Goal: Transaction & Acquisition: Purchase product/service

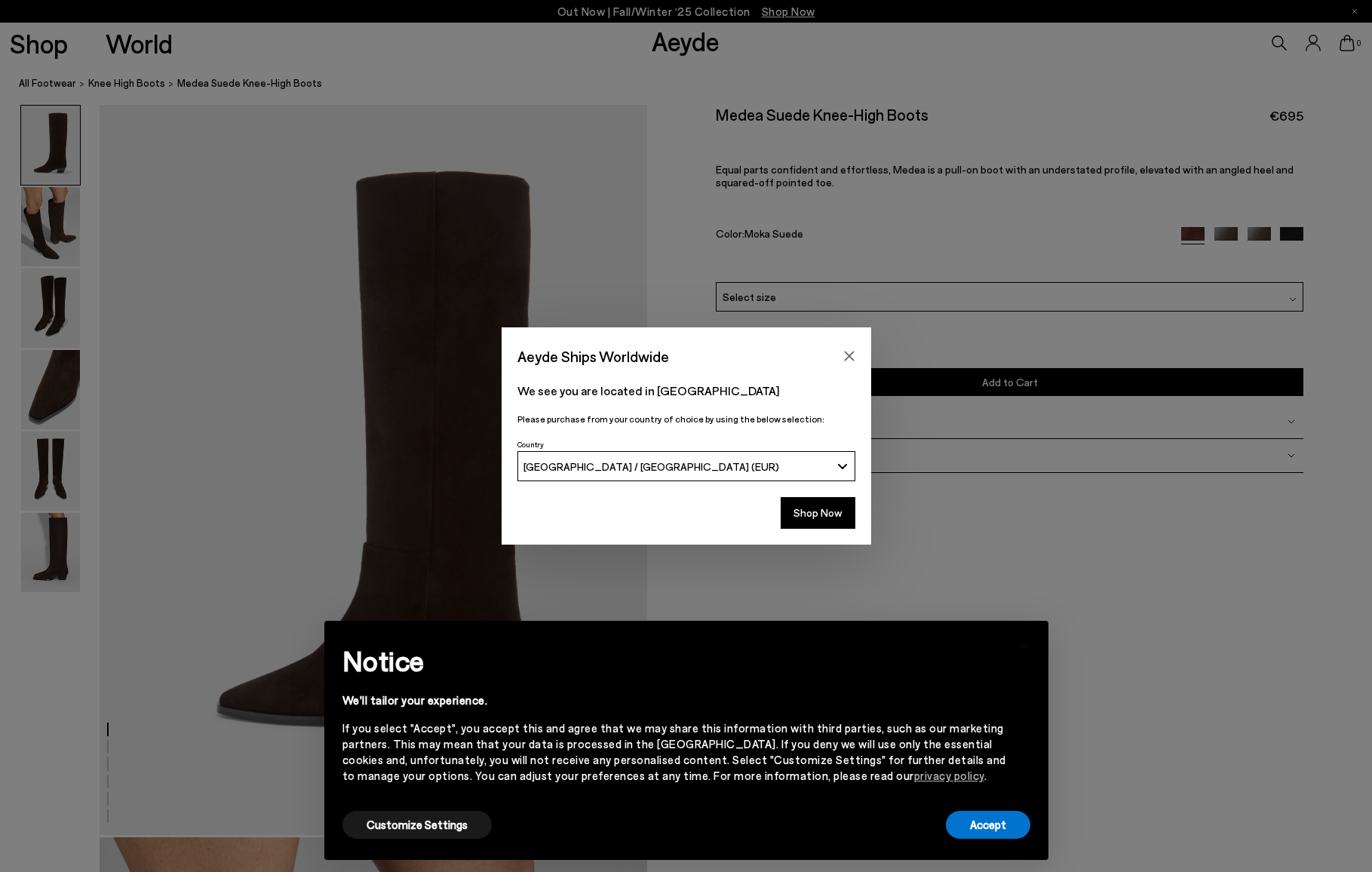
click at [849, 357] on icon "Close" at bounding box center [848, 357] width 10 height 10
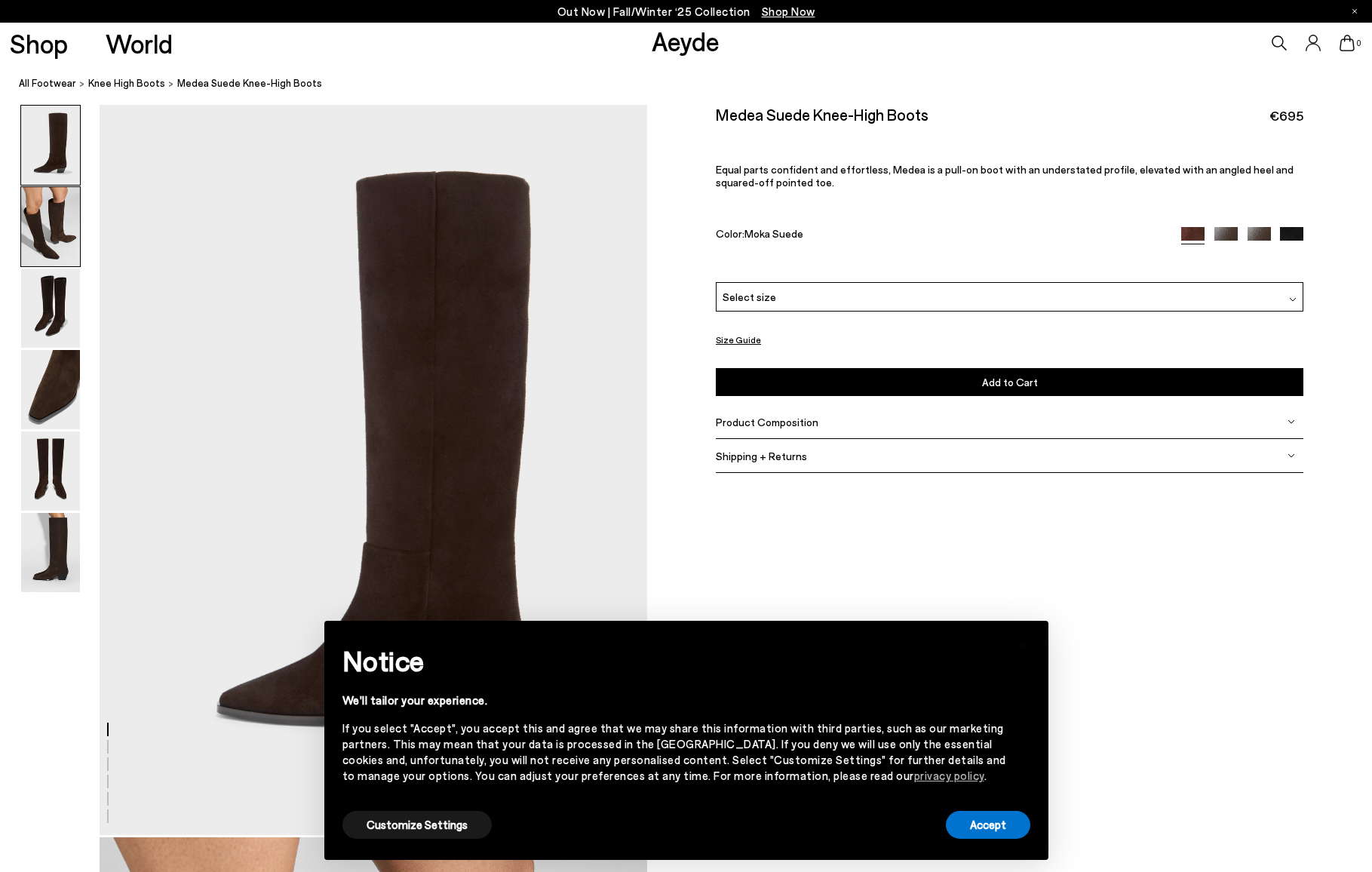
click at [43, 238] on img at bounding box center [51, 227] width 59 height 79
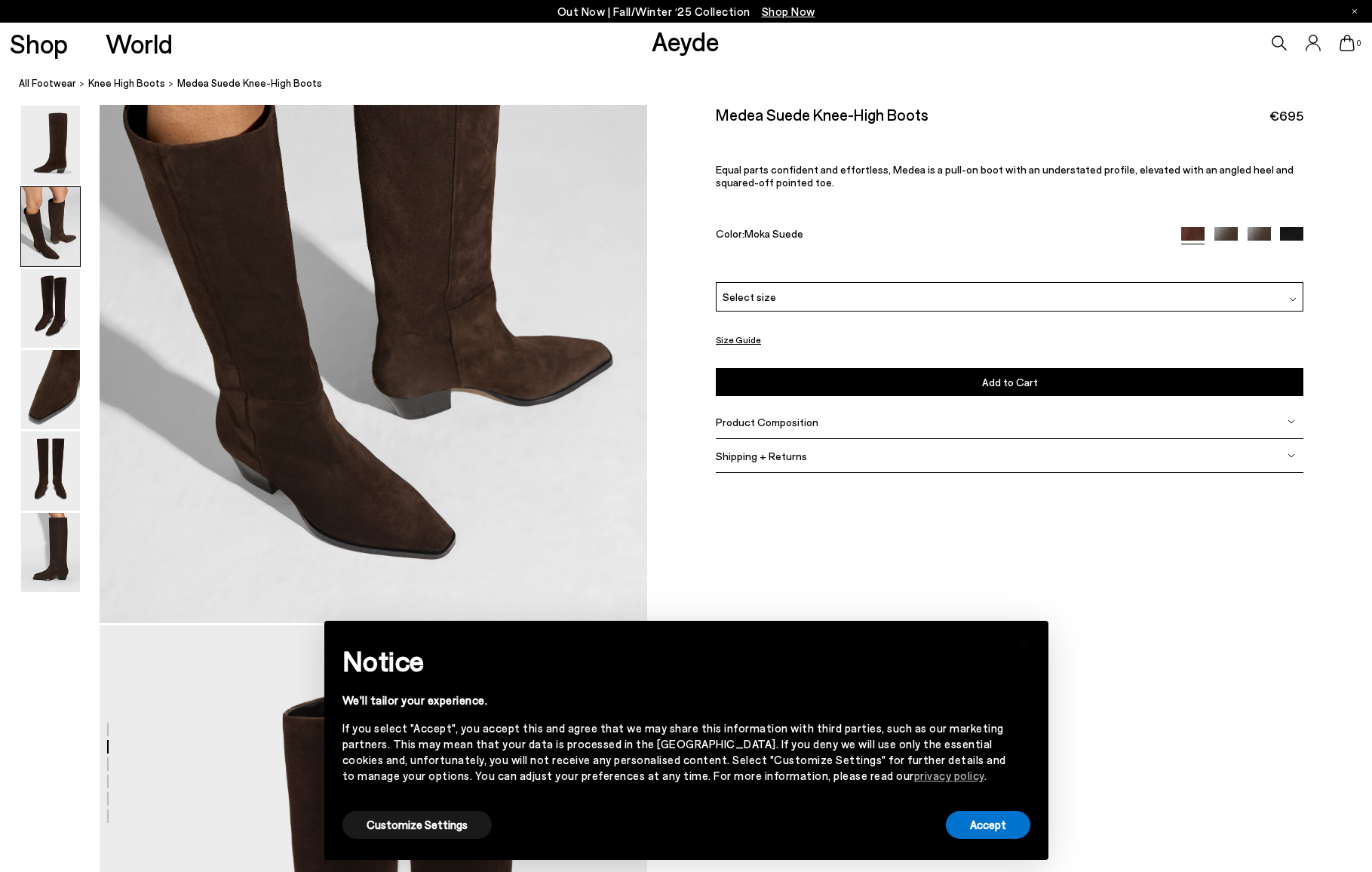
scroll to position [976, 0]
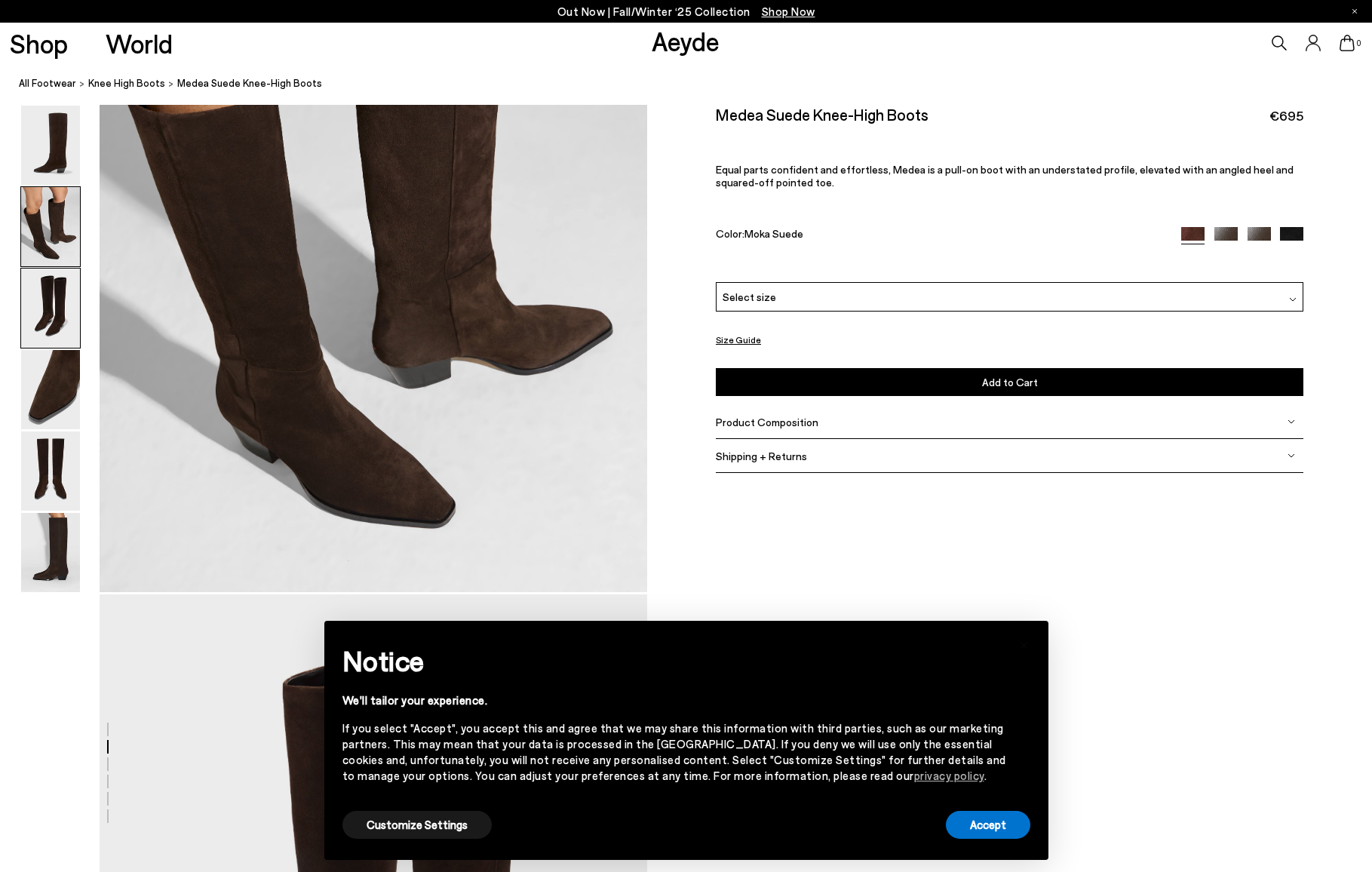
click at [53, 293] on img at bounding box center [51, 308] width 59 height 79
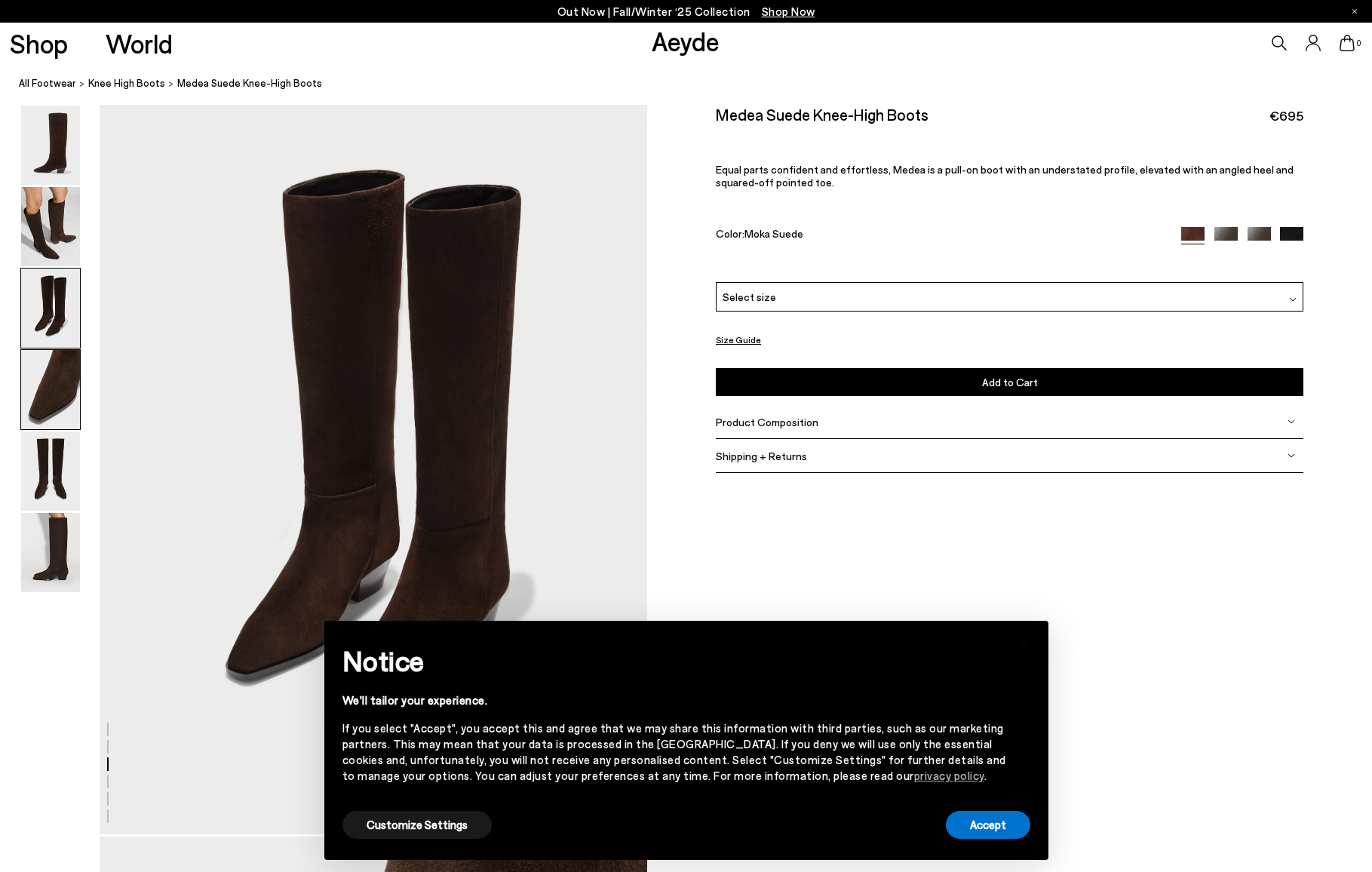
click at [62, 376] on img at bounding box center [51, 390] width 59 height 79
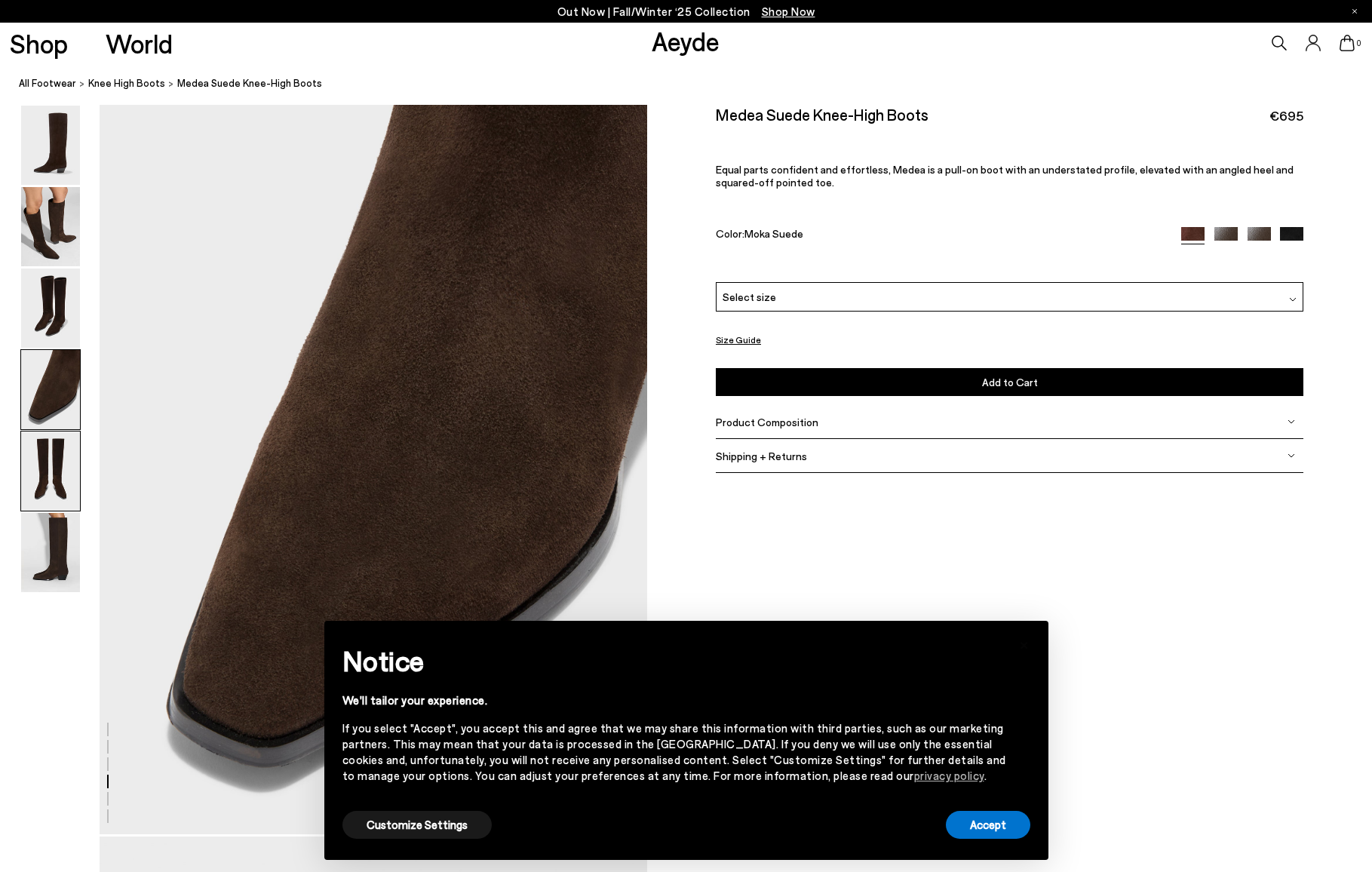
click at [65, 460] on img at bounding box center [51, 471] width 59 height 79
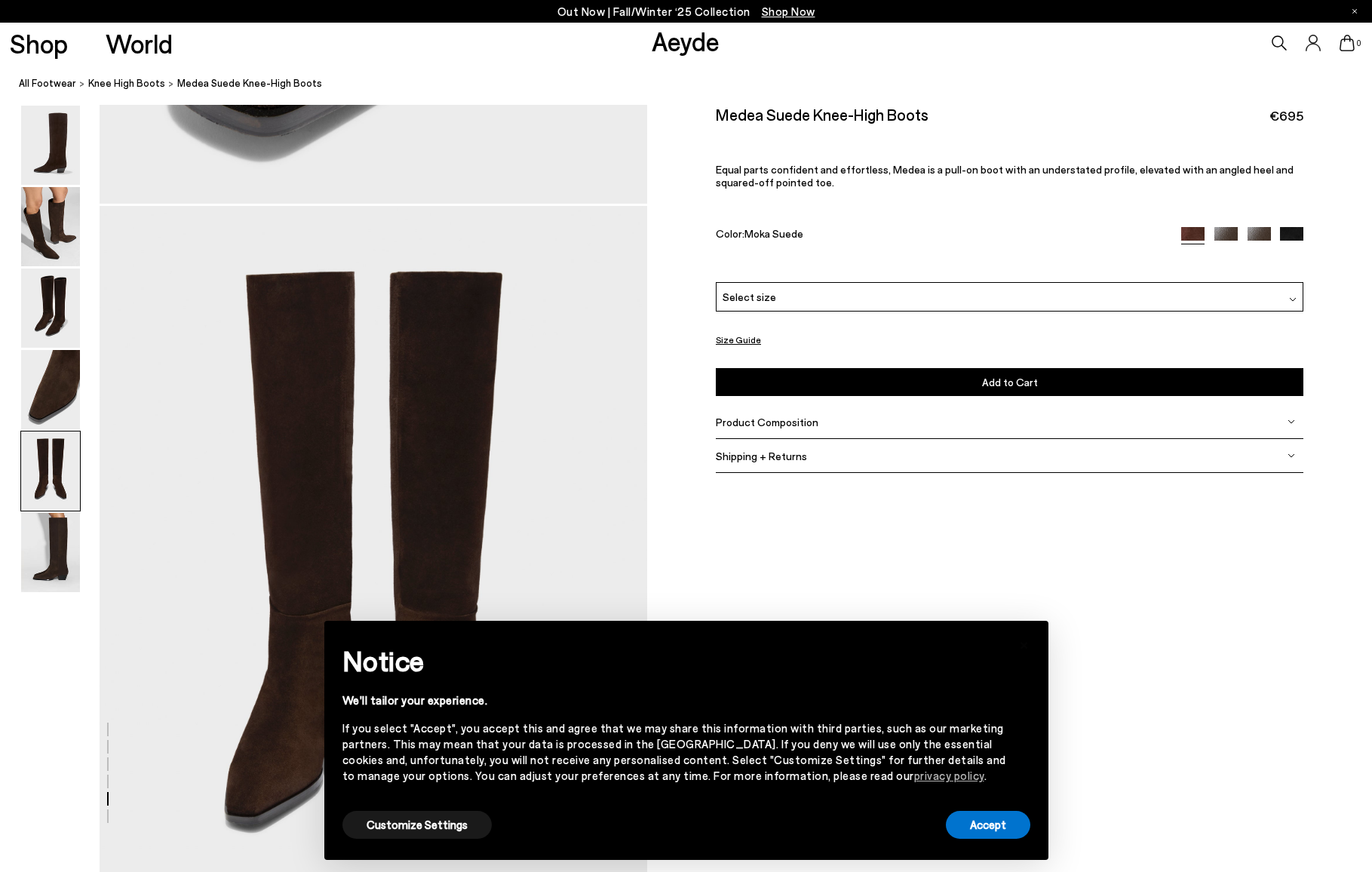
scroll to position [2931, 0]
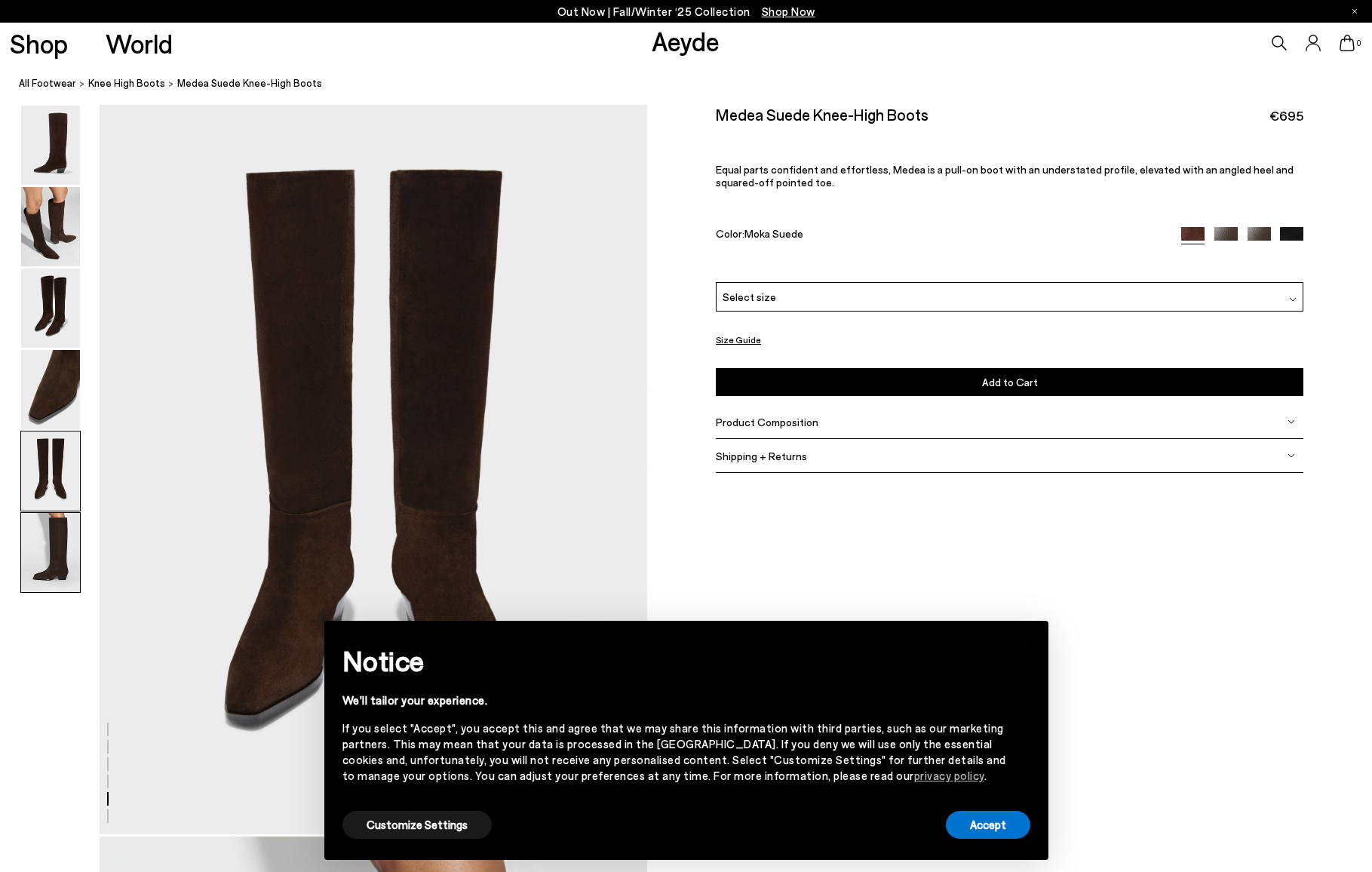
click at [44, 557] on img at bounding box center [51, 553] width 59 height 79
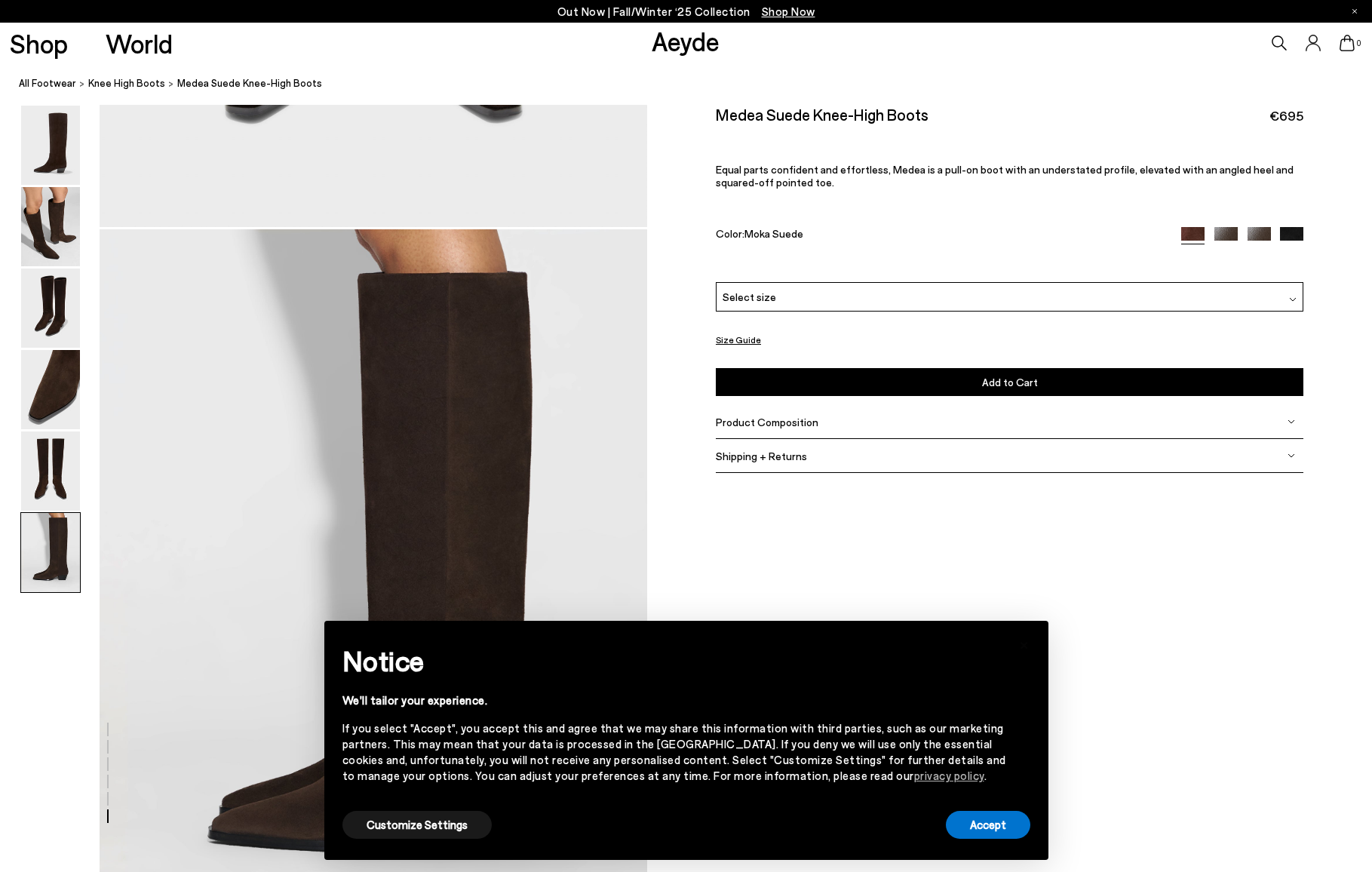
scroll to position [3419, 0]
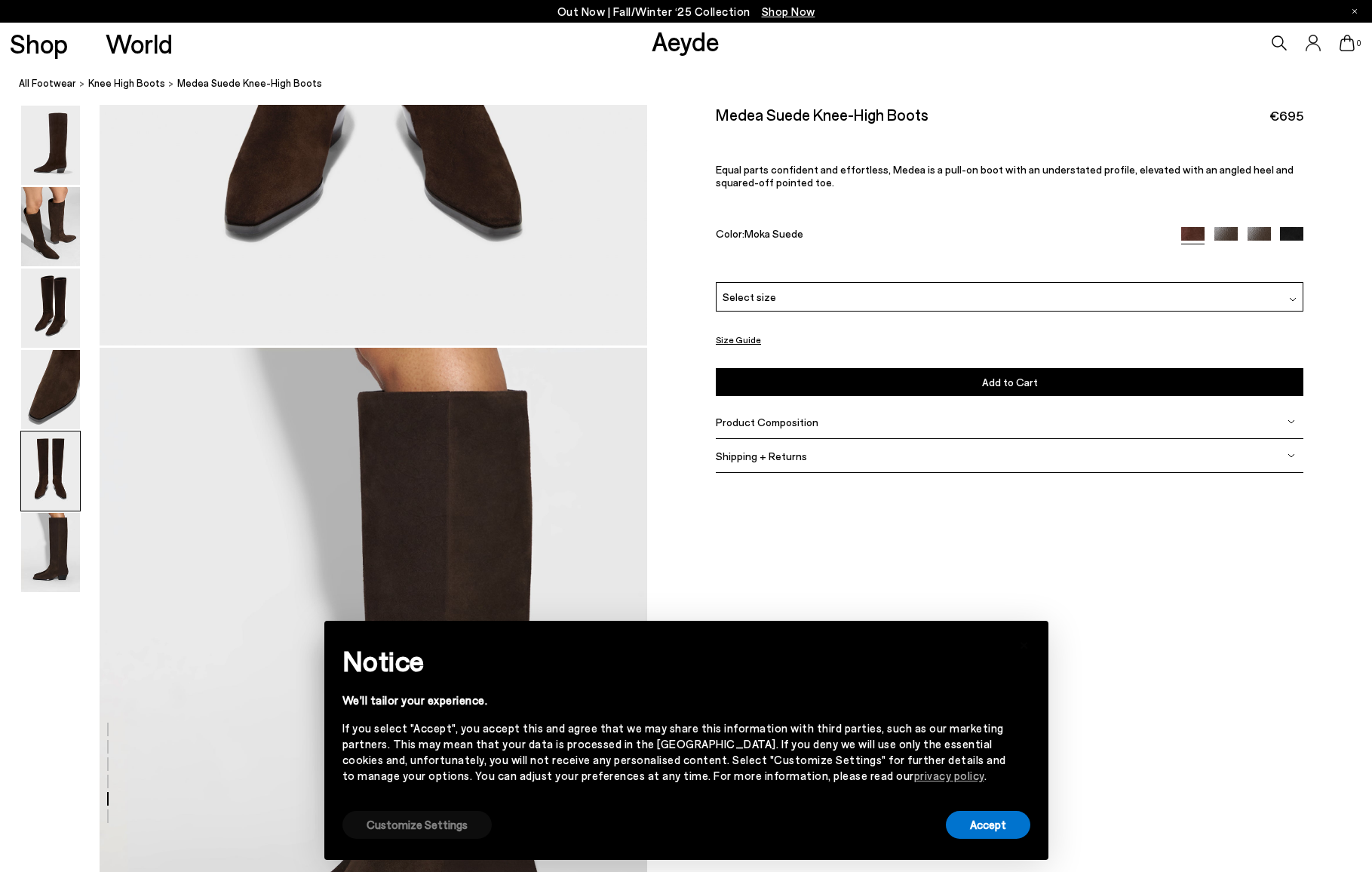
click at [419, 824] on button "Customize Settings" at bounding box center [417, 825] width 149 height 28
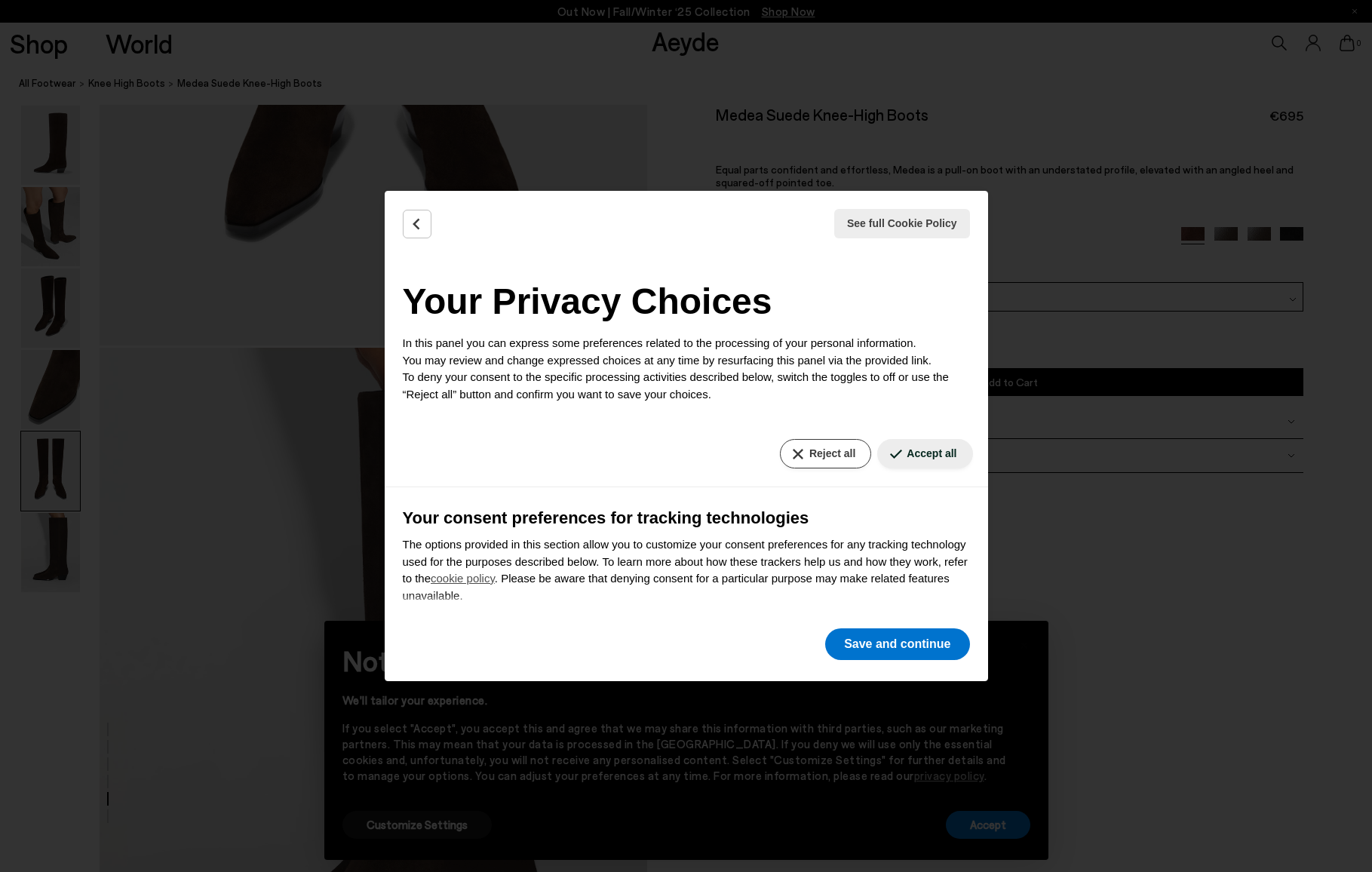
scroll to position [5, 0]
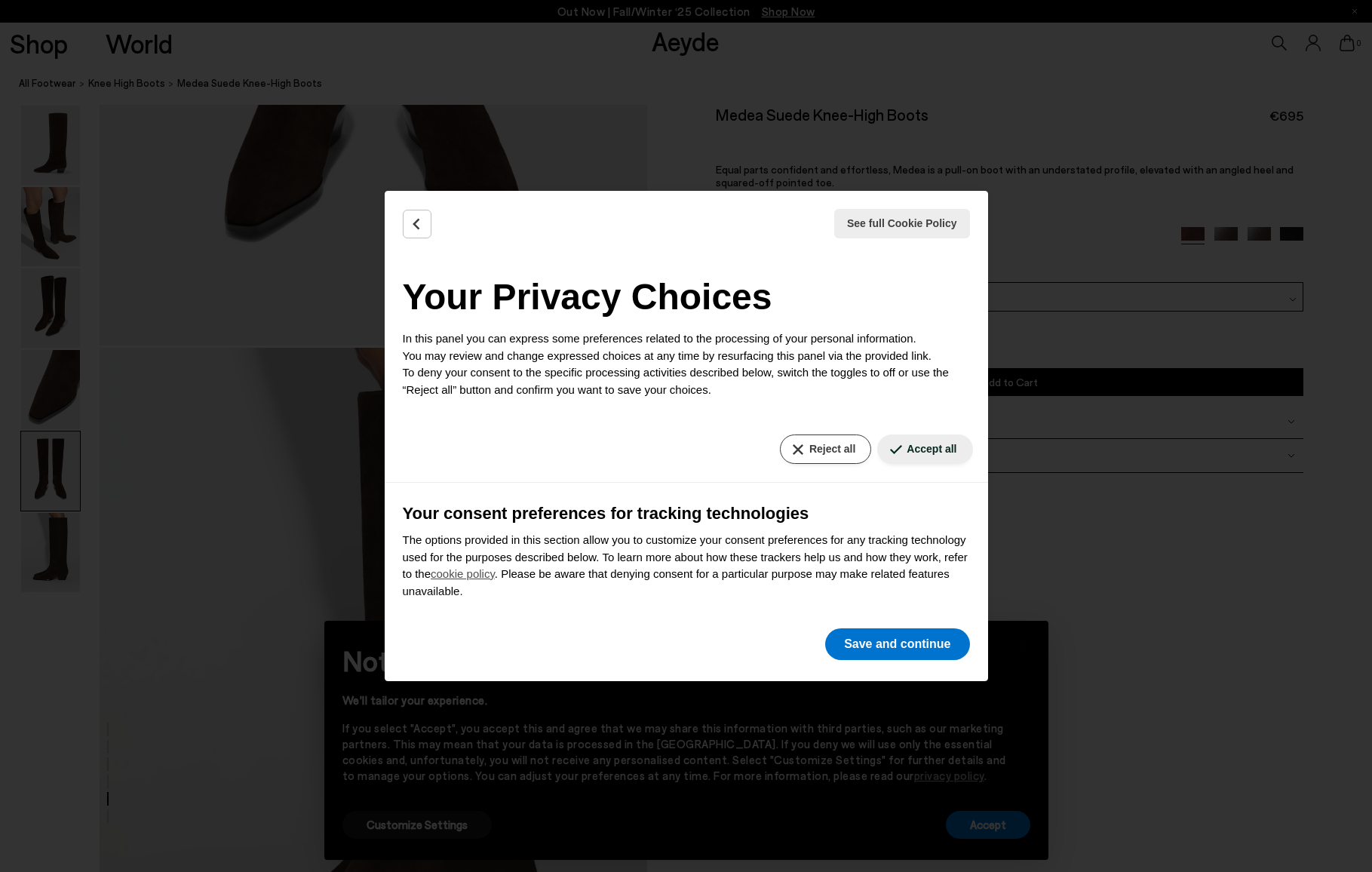
click at [826, 453] on button "Reject all" at bounding box center [825, 449] width 91 height 30
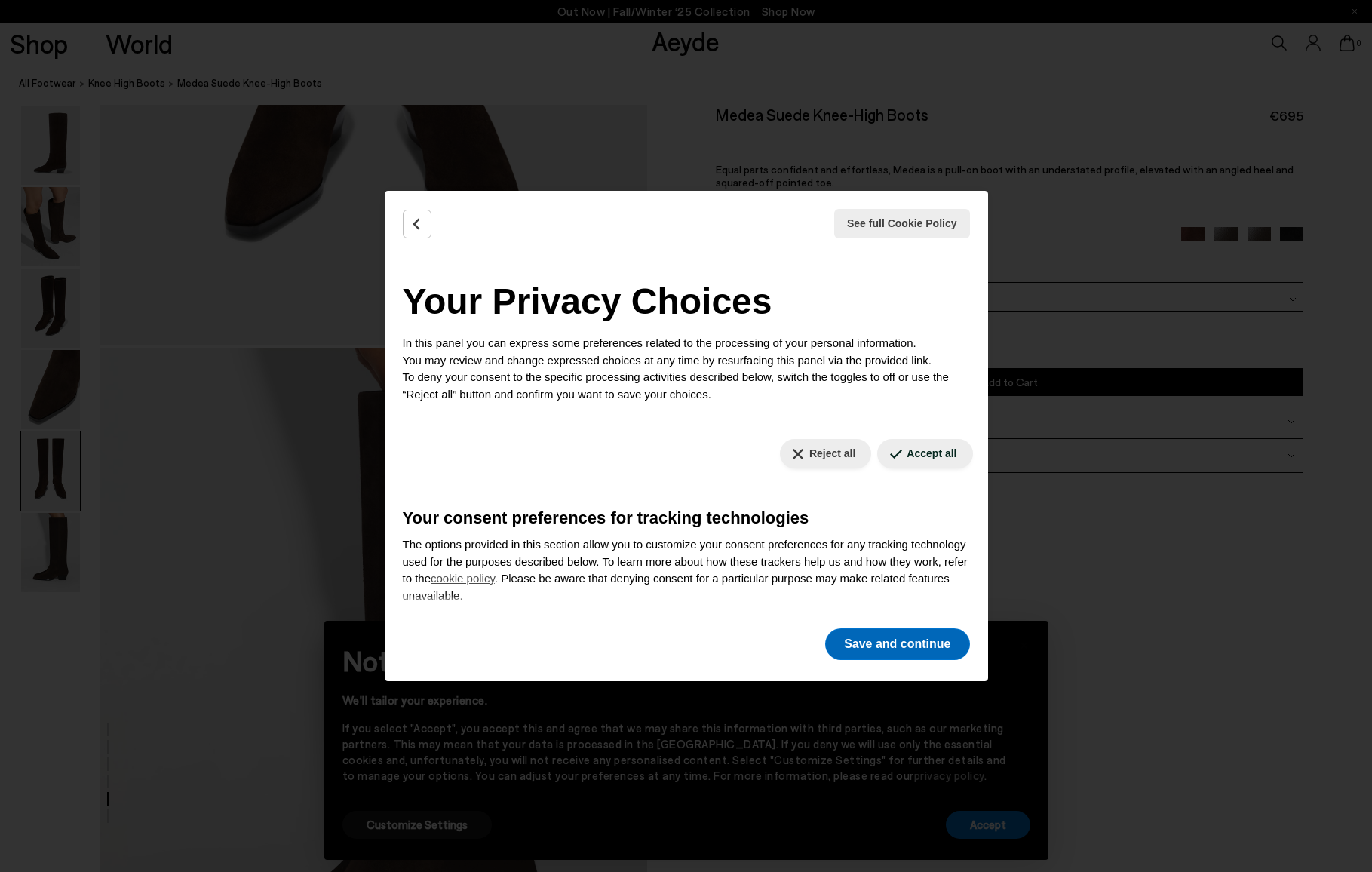
click at [890, 649] on button "Save and continue" at bounding box center [897, 644] width 144 height 32
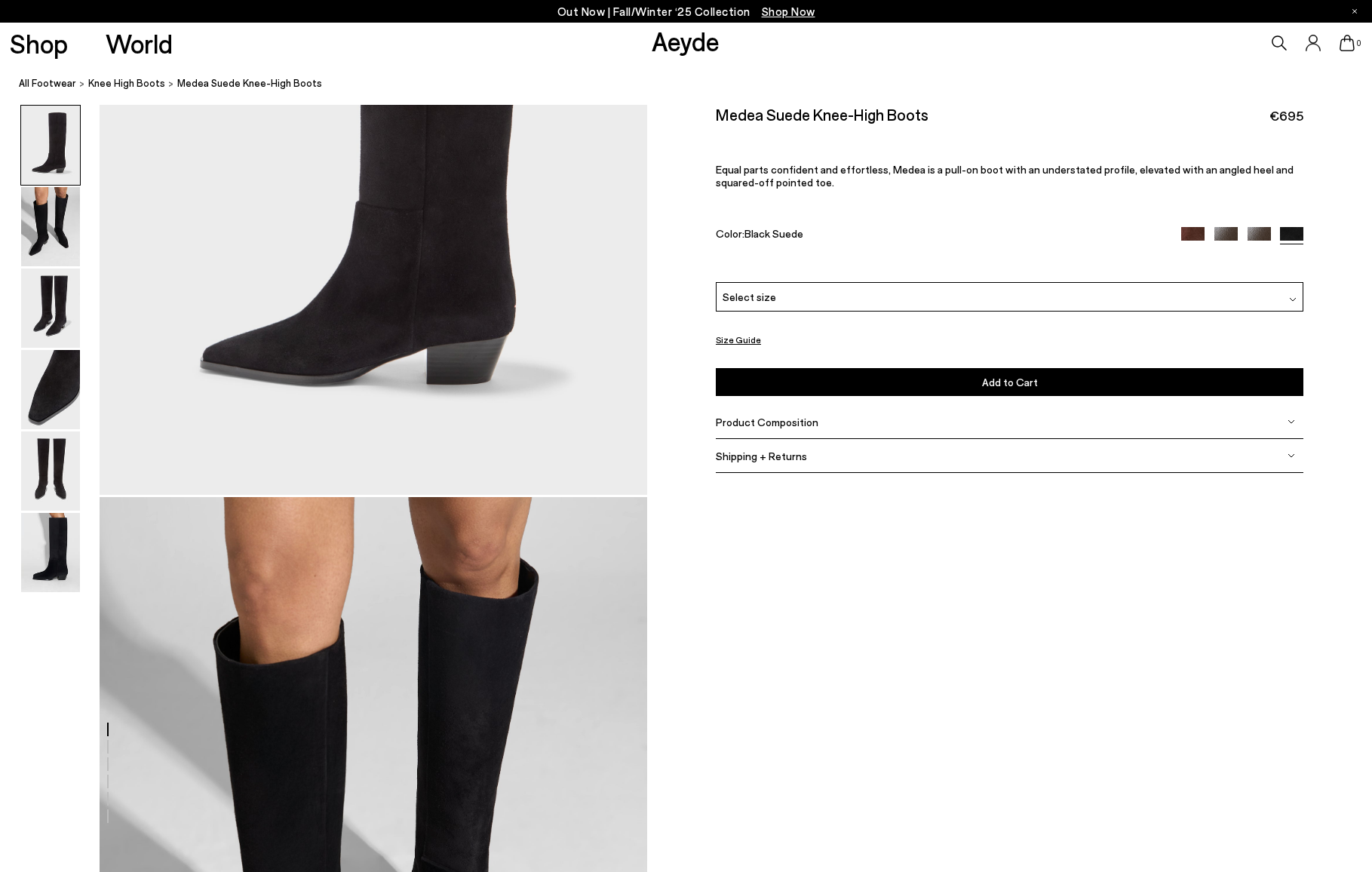
scroll to position [340, 1]
